Goal: Download file/media

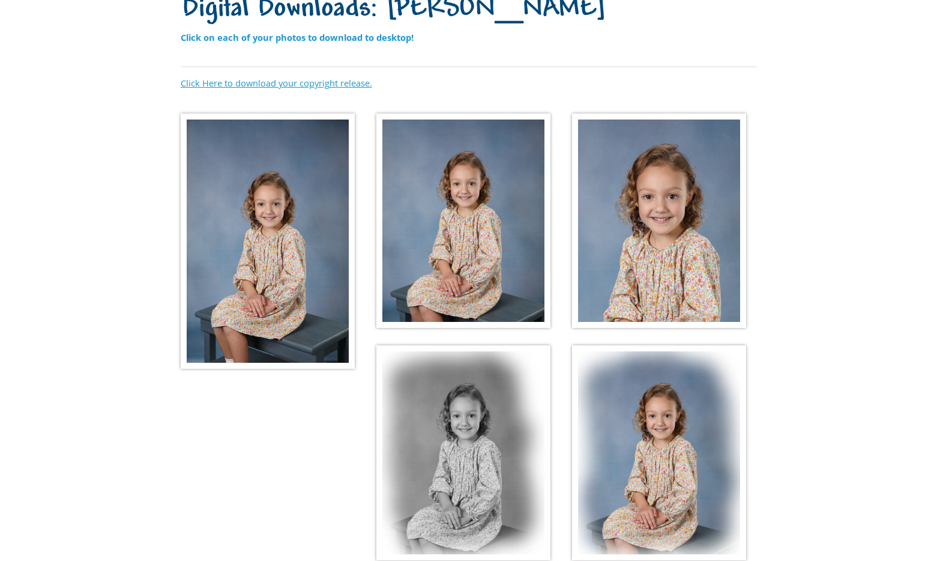
scroll to position [118, 0]
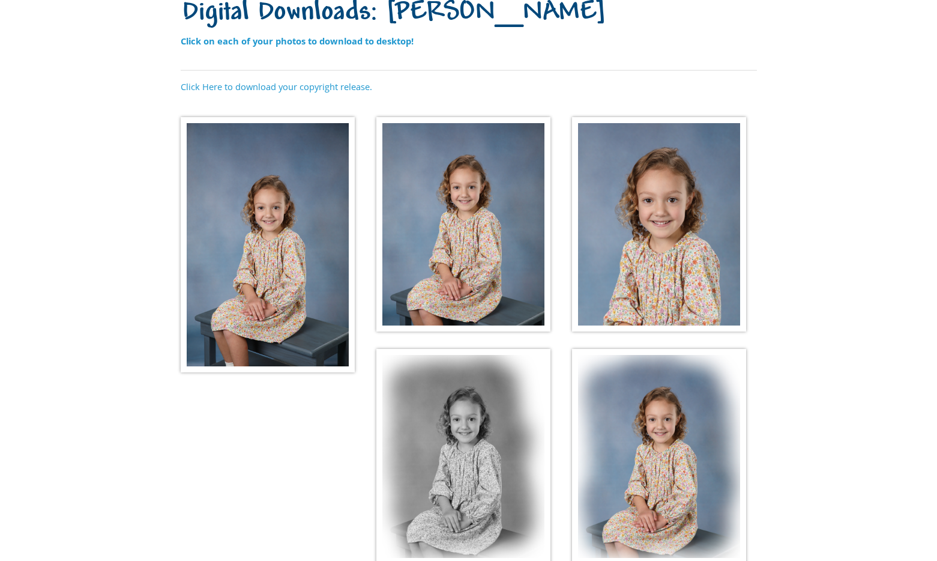
click at [282, 197] on img at bounding box center [268, 244] width 174 height 255
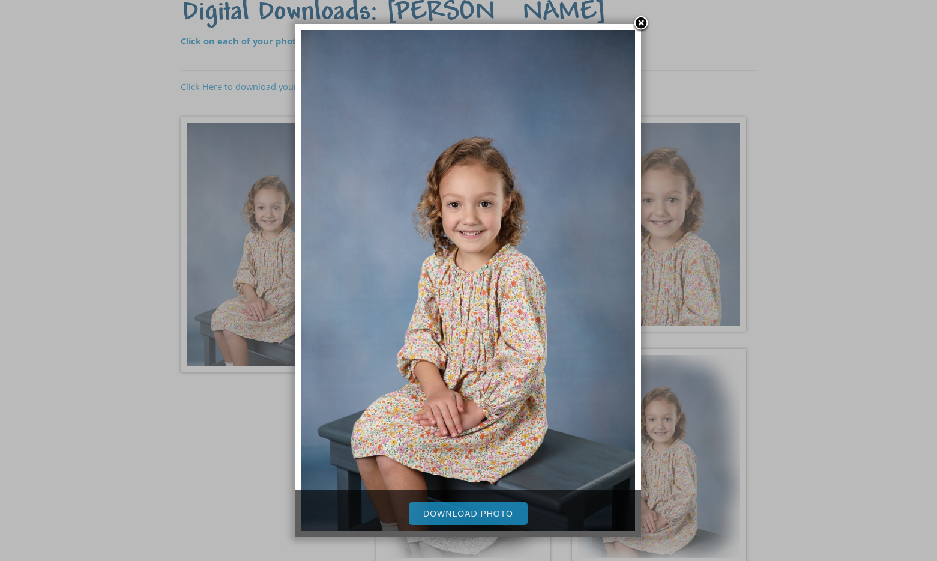
click at [485, 516] on link "Download Photo" at bounding box center [468, 513] width 119 height 23
click at [837, 247] on div at bounding box center [468, 301] width 937 height 839
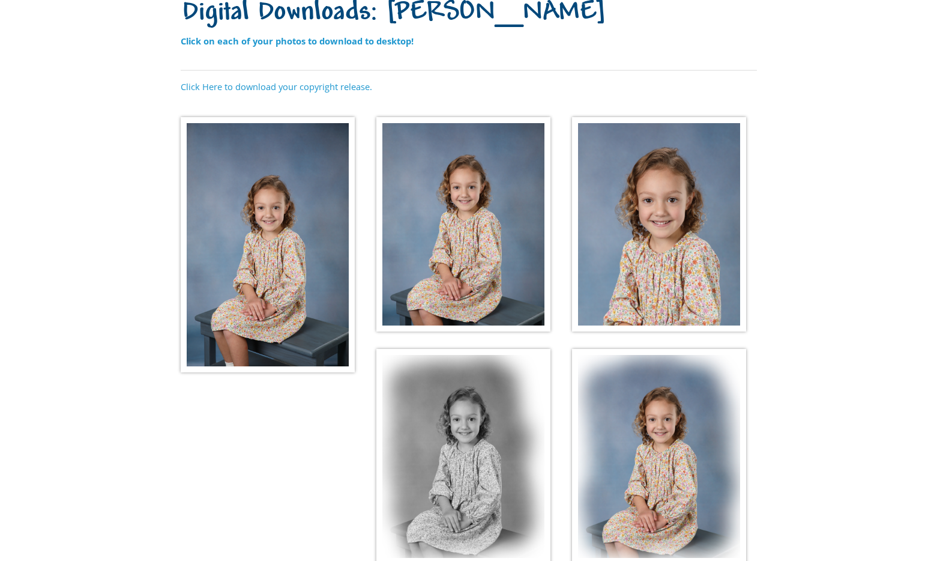
click at [482, 227] on img at bounding box center [463, 224] width 174 height 215
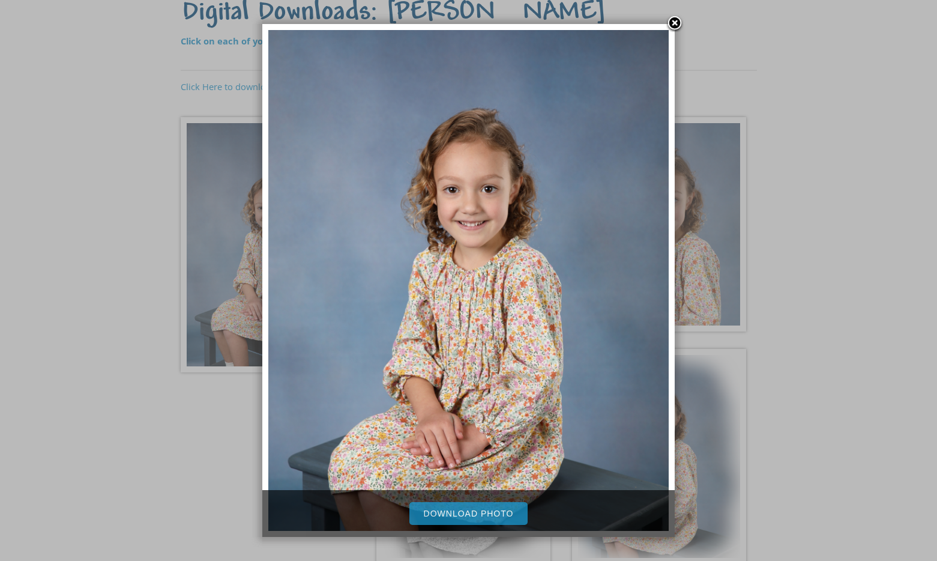
click at [486, 513] on link "Download Photo" at bounding box center [469, 513] width 119 height 23
click at [696, 226] on div at bounding box center [468, 301] width 937 height 839
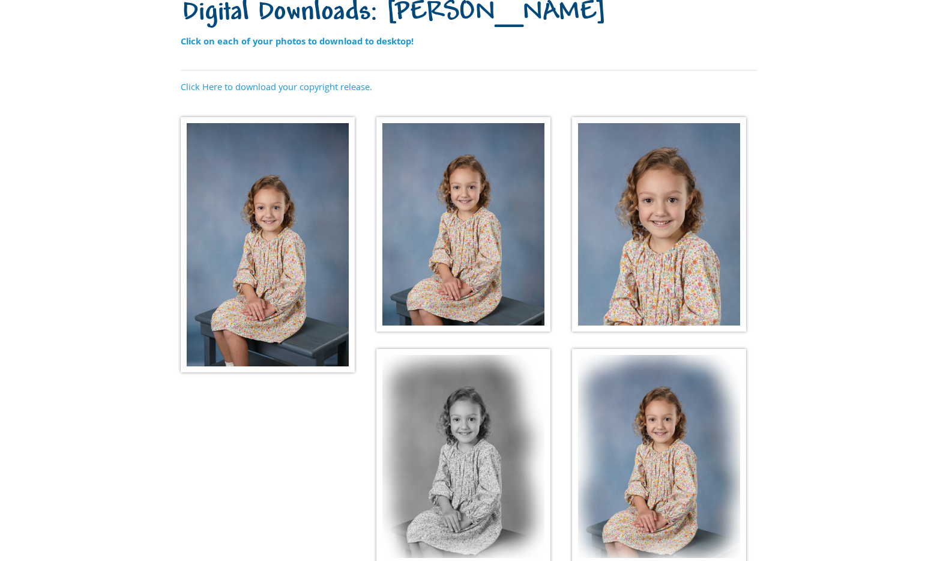
click at [670, 217] on img at bounding box center [659, 224] width 174 height 215
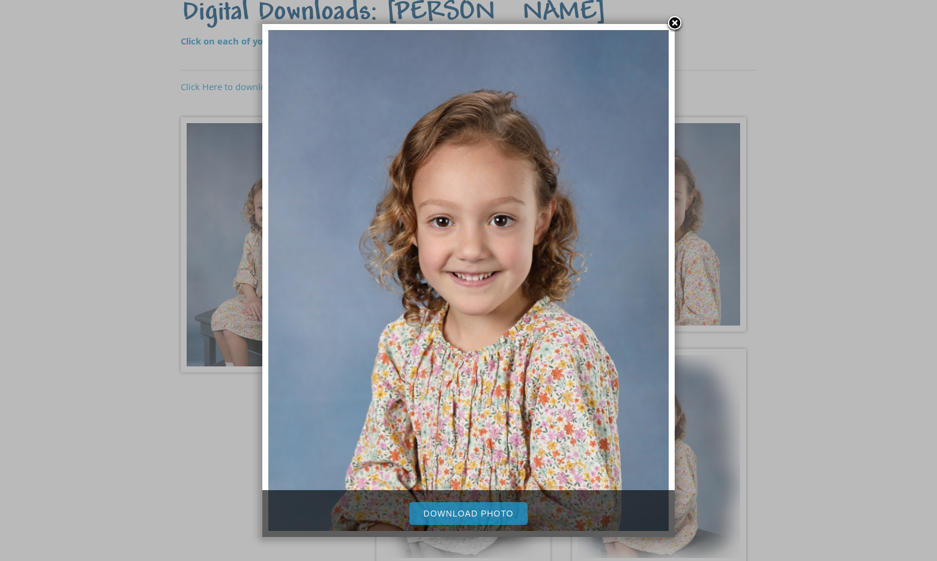
click at [464, 511] on link "Download Photo" at bounding box center [469, 513] width 119 height 23
click at [793, 233] on div at bounding box center [468, 301] width 937 height 839
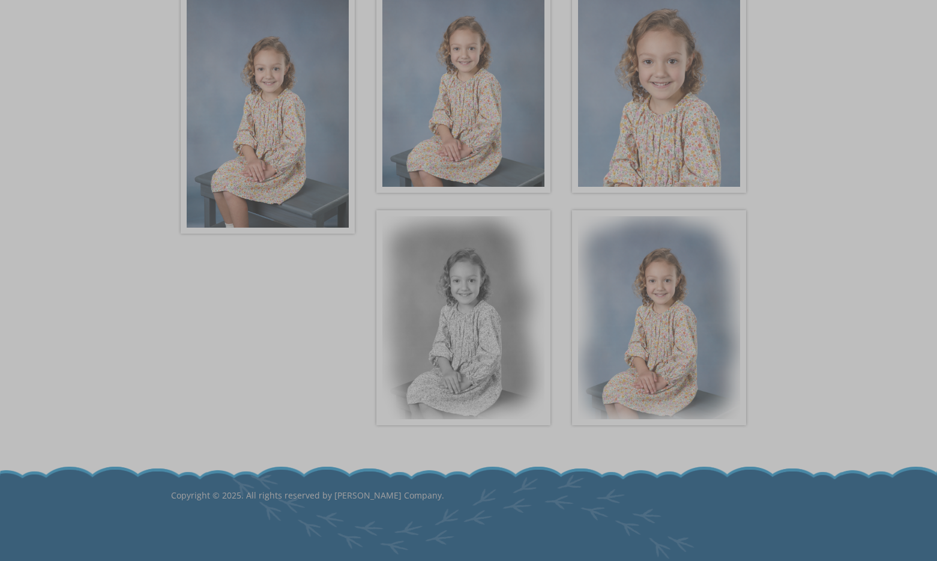
scroll to position [278, 0]
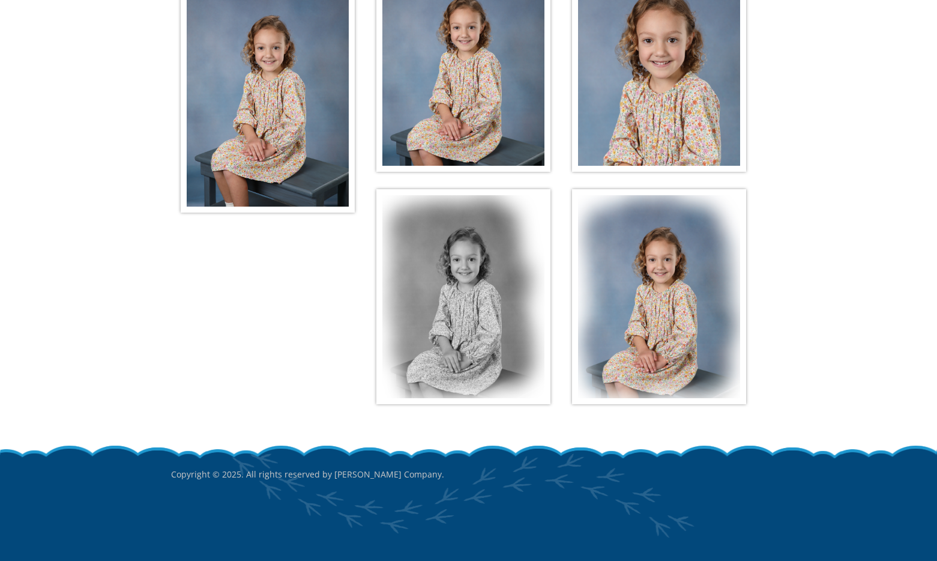
click at [464, 282] on img at bounding box center [463, 296] width 174 height 215
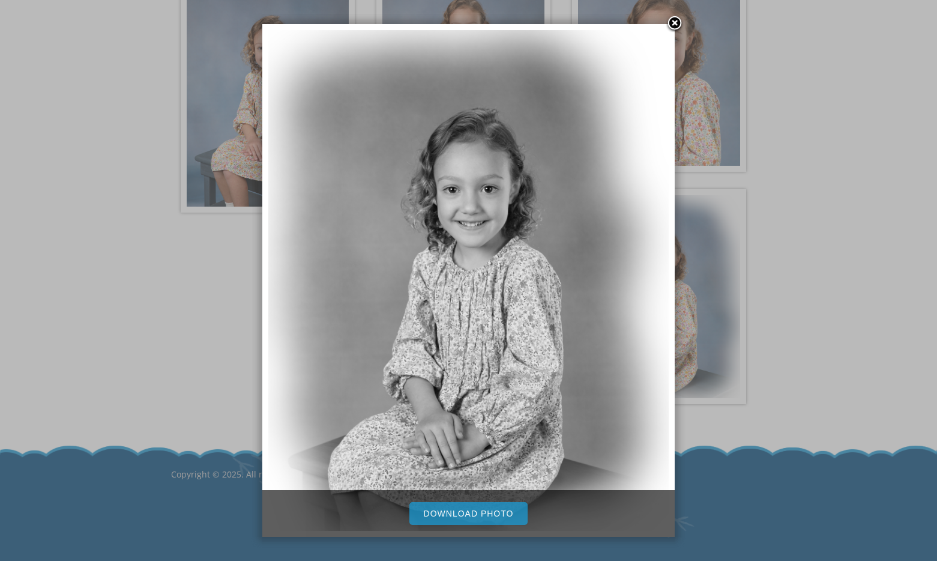
click at [471, 515] on link "Download Photo" at bounding box center [469, 513] width 119 height 23
click at [819, 240] on div at bounding box center [468, 141] width 937 height 839
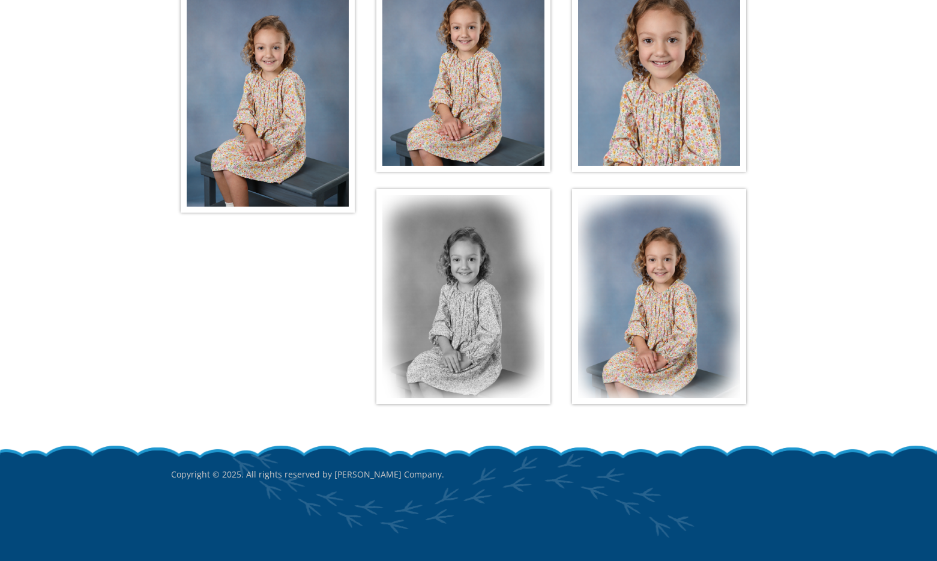
click at [694, 276] on img at bounding box center [659, 296] width 174 height 215
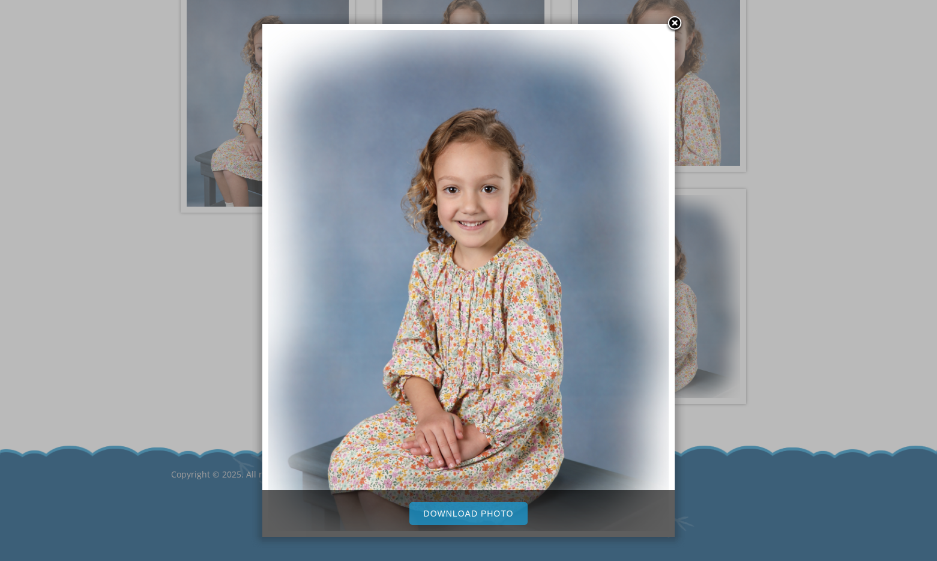
click at [476, 516] on link "Download Photo" at bounding box center [469, 513] width 119 height 23
click at [874, 271] on div at bounding box center [468, 141] width 937 height 839
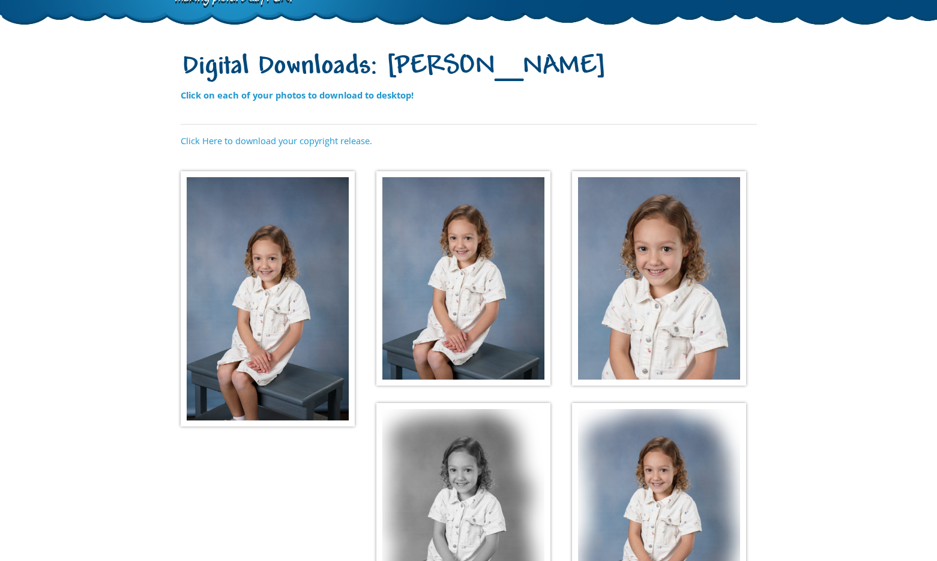
scroll to position [137, 0]
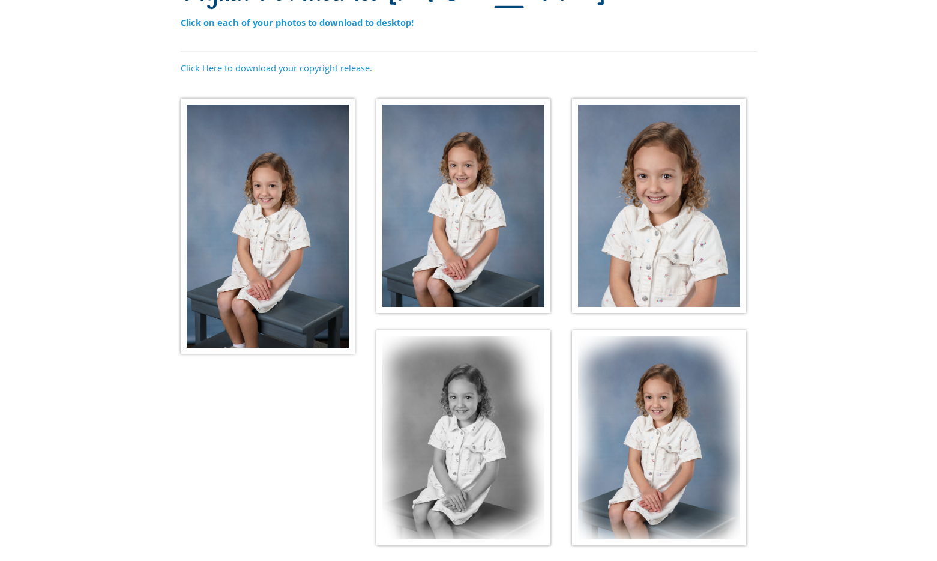
click at [312, 309] on img at bounding box center [268, 225] width 174 height 255
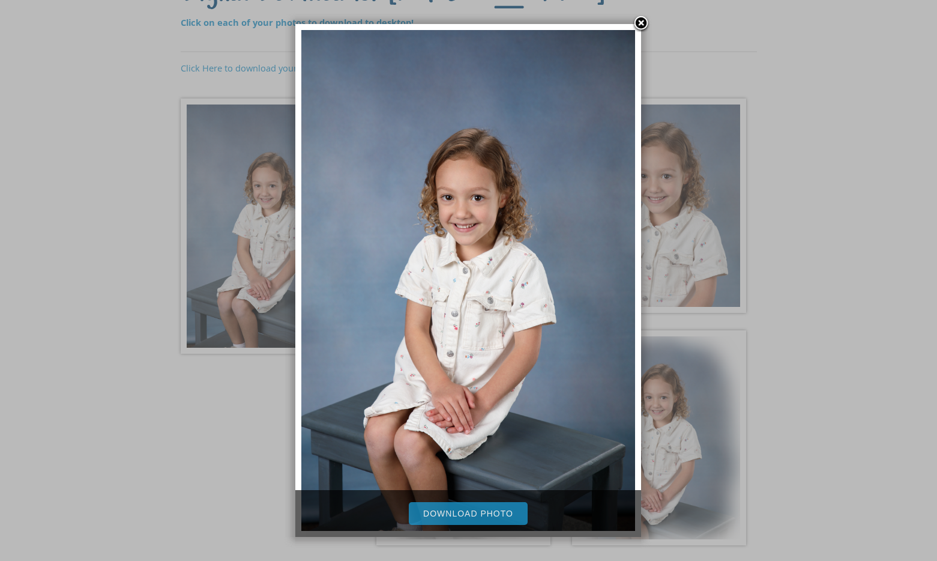
click at [486, 519] on link "Download Photo" at bounding box center [468, 513] width 119 height 23
drag, startPoint x: 643, startPoint y: 19, endPoint x: 626, endPoint y: 31, distance: 21.0
click at [643, 19] on link at bounding box center [641, 24] width 18 height 18
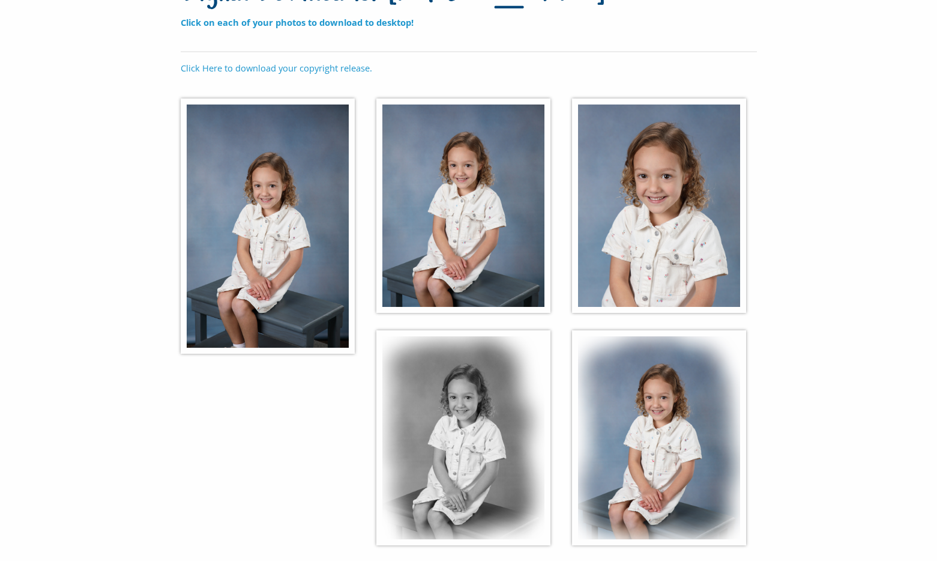
click at [464, 228] on div at bounding box center [468, 282] width 937 height 839
click at [455, 241] on img at bounding box center [463, 205] width 174 height 215
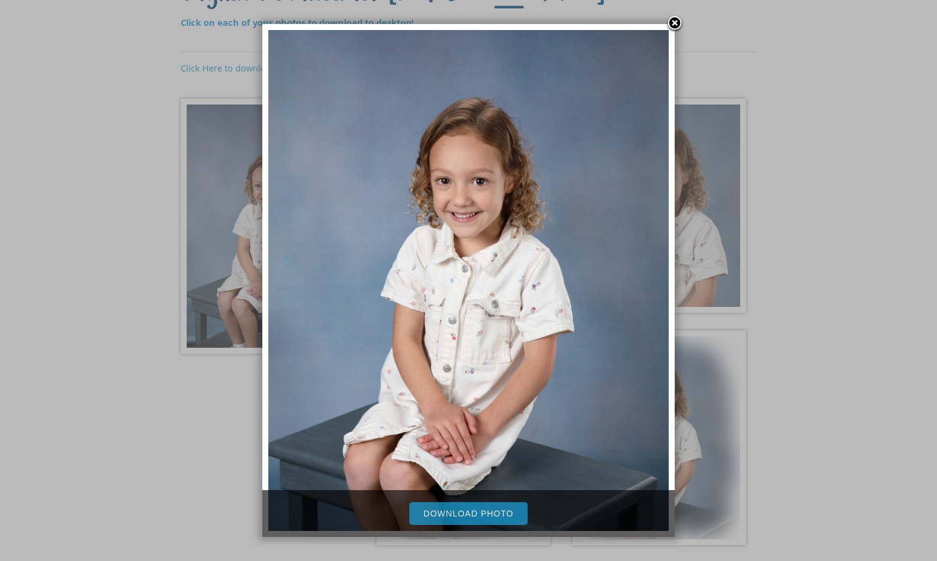
click at [481, 512] on link "Download Photo" at bounding box center [469, 513] width 119 height 23
click at [845, 220] on div at bounding box center [468, 282] width 937 height 839
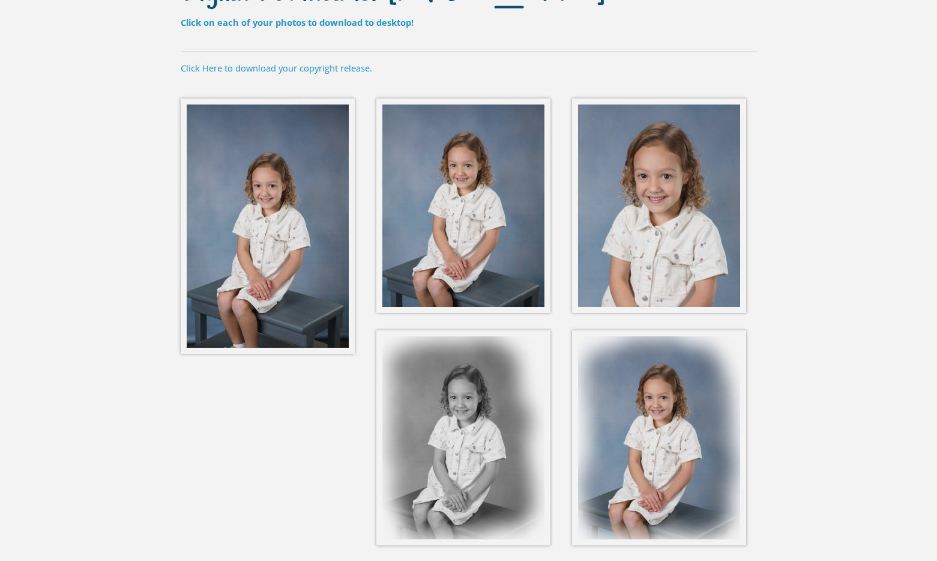
click at [677, 216] on body "[PHONE_NUMBER] Menu Home FAQ About Picture Day Contact Digital Downloads: [PERS…" at bounding box center [468, 143] width 937 height 561
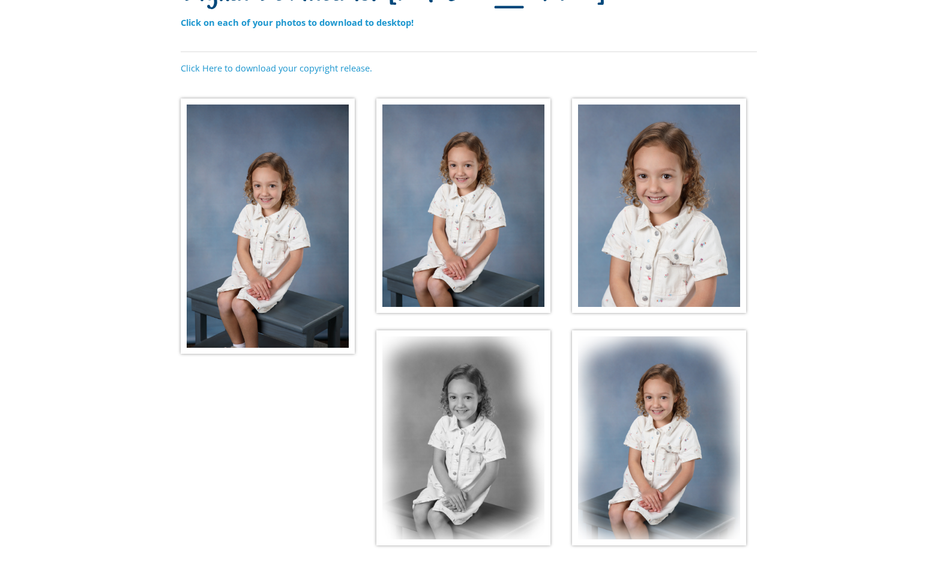
click at [637, 214] on img at bounding box center [659, 205] width 174 height 215
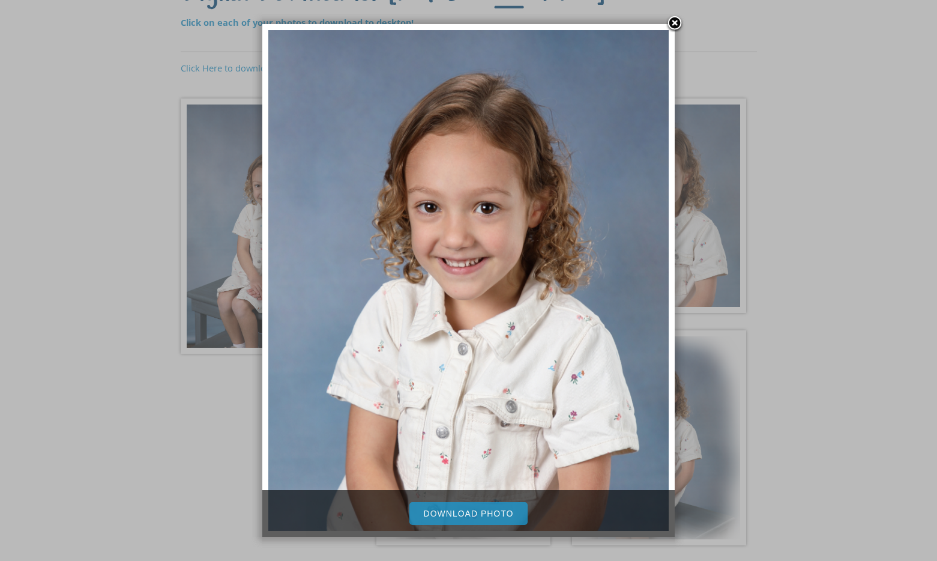
click at [445, 511] on link "Download Photo" at bounding box center [469, 513] width 119 height 23
click at [853, 303] on div at bounding box center [468, 282] width 937 height 839
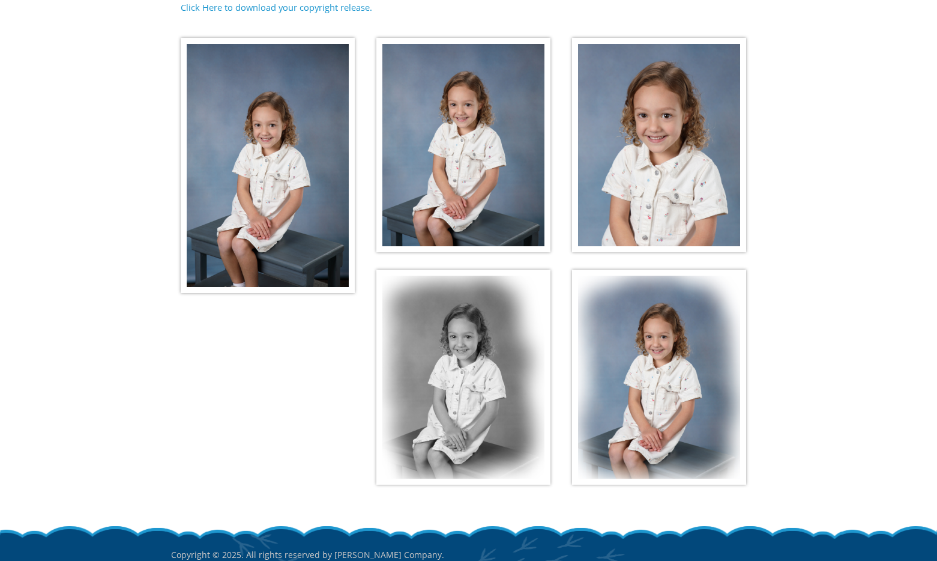
scroll to position [204, 0]
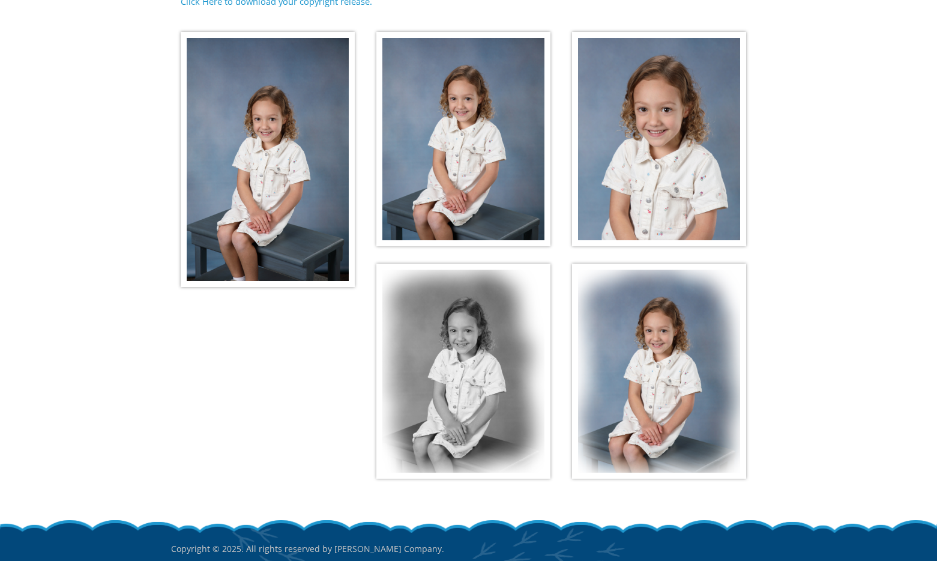
click at [464, 340] on img at bounding box center [463, 371] width 174 height 215
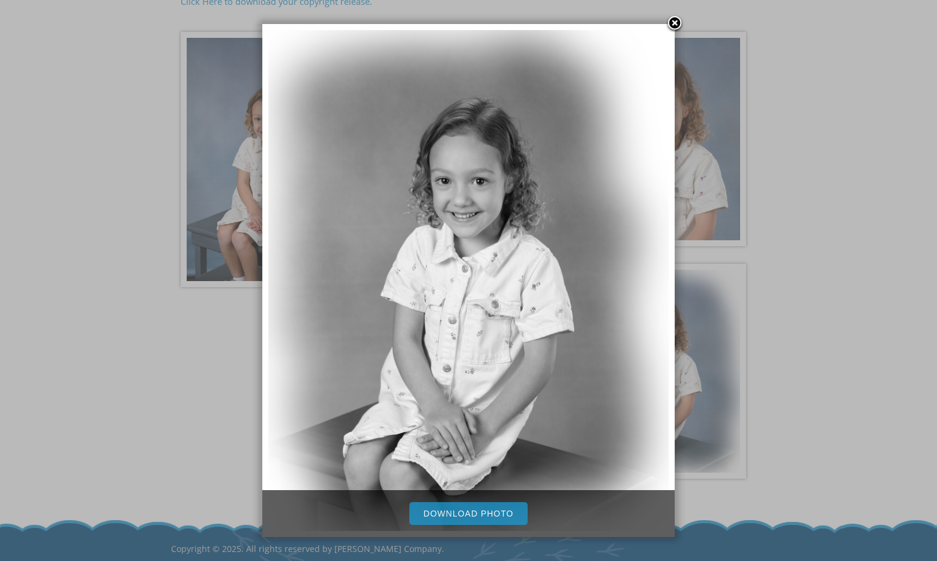
click at [463, 514] on link "Download Photo" at bounding box center [469, 513] width 119 height 23
drag, startPoint x: 677, startPoint y: 22, endPoint x: 678, endPoint y: 73, distance: 51.1
click at [677, 22] on link at bounding box center [675, 24] width 18 height 18
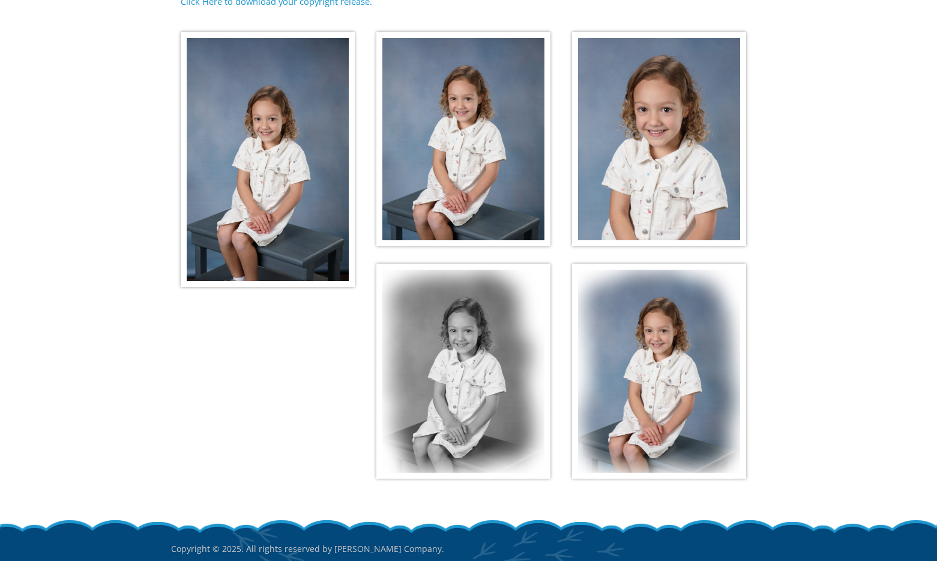
click at [694, 359] on img at bounding box center [659, 371] width 174 height 215
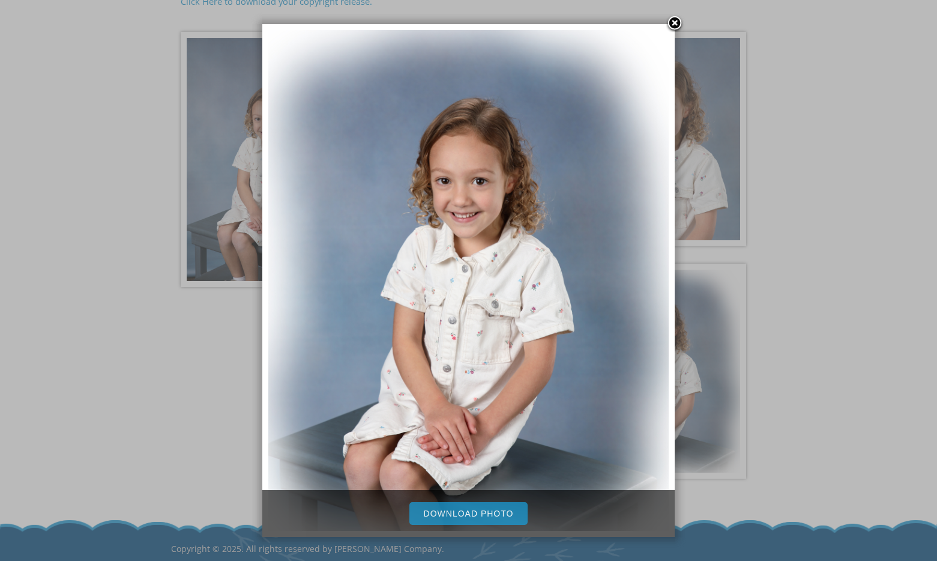
click at [501, 515] on link "Download Photo" at bounding box center [469, 513] width 119 height 23
click at [900, 180] on div at bounding box center [468, 215] width 937 height 839
